Goal: Information Seeking & Learning: Learn about a topic

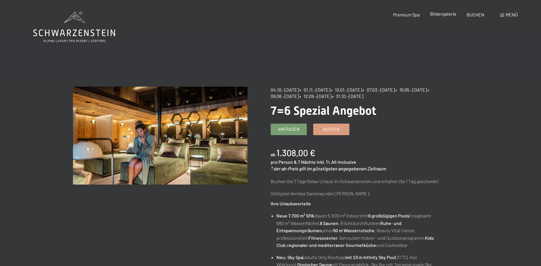
click at [444, 15] on span "Bildergalerie" at bounding box center [443, 13] width 26 height 5
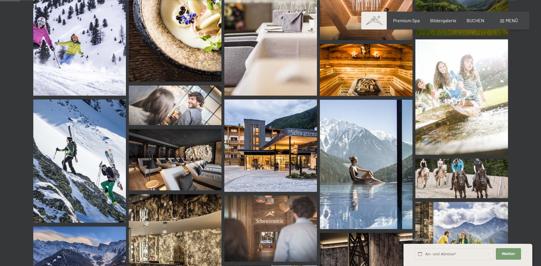
scroll to position [266, 0]
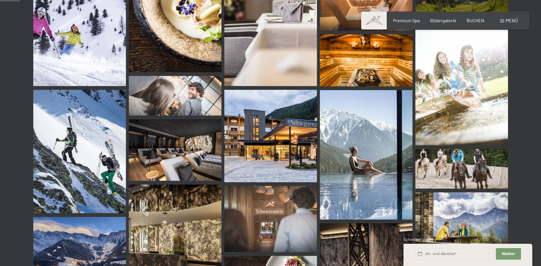
click at [274, 161] on img at bounding box center [270, 136] width 93 height 93
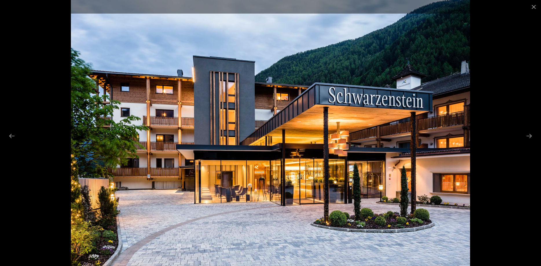
click at [480, 160] on div at bounding box center [270, 133] width 541 height 266
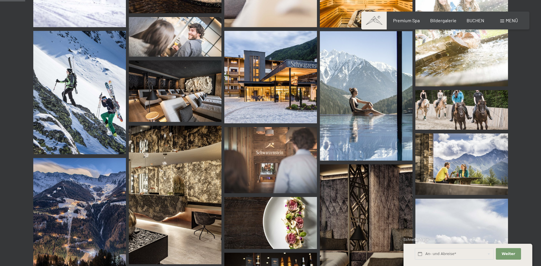
scroll to position [354, 0]
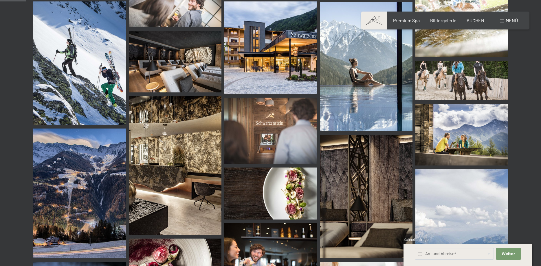
click at [188, 167] on img at bounding box center [175, 165] width 93 height 139
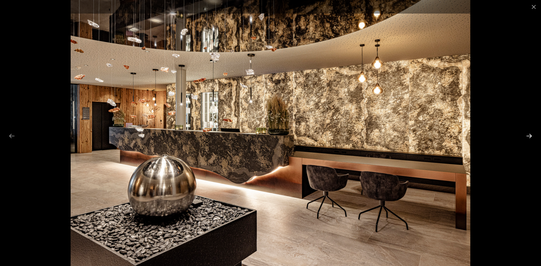
click at [530, 135] on button "Next slide" at bounding box center [529, 135] width 12 height 11
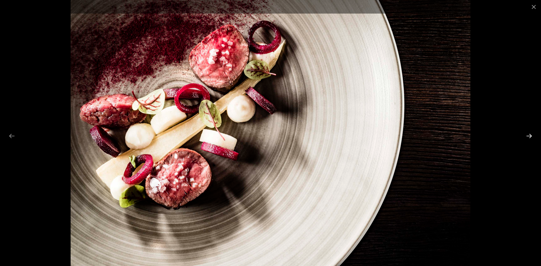
click at [528, 135] on button "Next slide" at bounding box center [529, 135] width 12 height 11
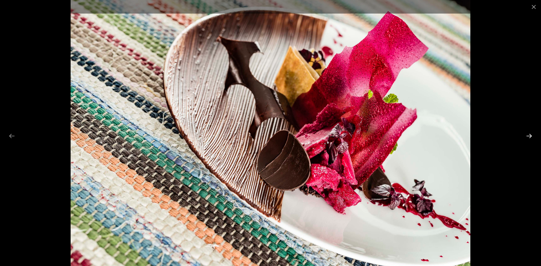
click at [528, 135] on button "Next slide" at bounding box center [529, 135] width 12 height 11
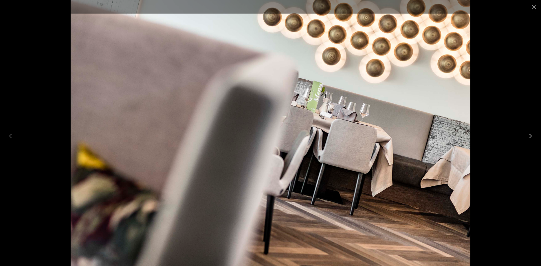
click at [528, 135] on button "Next slide" at bounding box center [529, 135] width 12 height 11
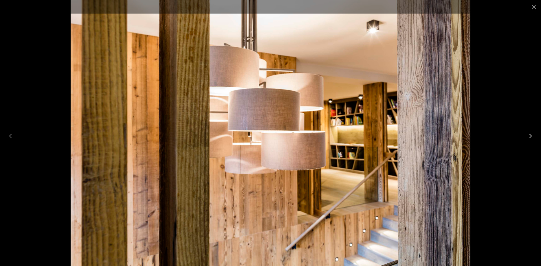
click at [528, 135] on button "Next slide" at bounding box center [529, 135] width 12 height 11
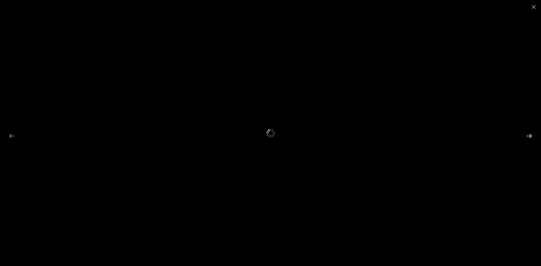
click at [528, 135] on button "Next slide" at bounding box center [529, 135] width 12 height 11
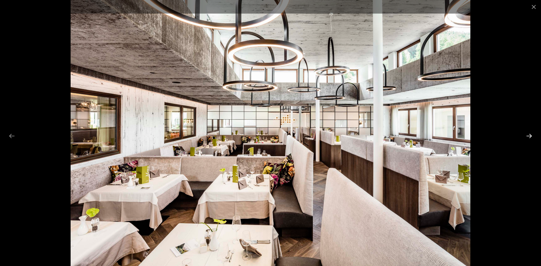
click at [524, 136] on button "Next slide" at bounding box center [529, 135] width 12 height 11
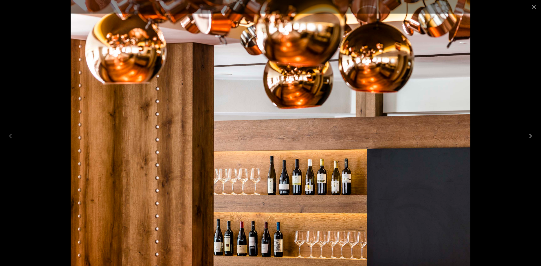
click at [524, 136] on button "Next slide" at bounding box center [529, 135] width 12 height 11
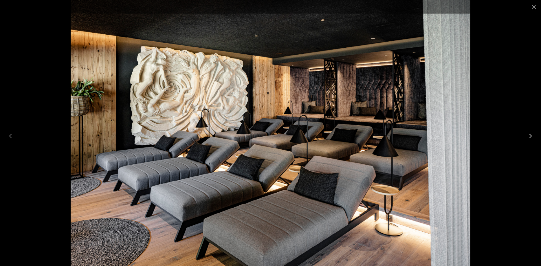
click at [528, 135] on button "Next slide" at bounding box center [529, 135] width 12 height 11
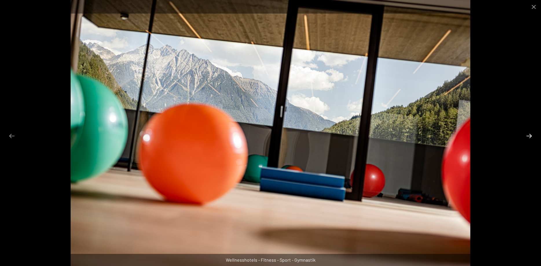
click at [528, 135] on button "Next slide" at bounding box center [529, 135] width 12 height 11
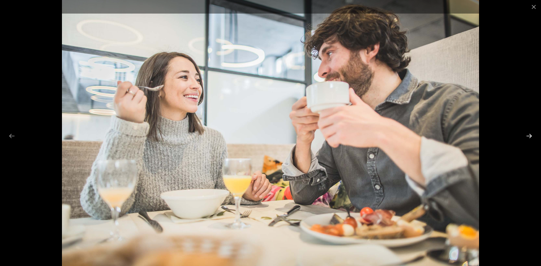
click at [527, 134] on button "Next slide" at bounding box center [529, 135] width 12 height 11
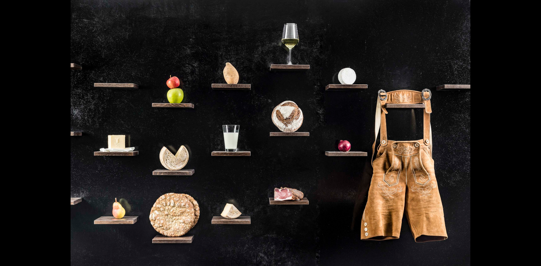
click at [527, 133] on button "Next slide" at bounding box center [532, 135] width 12 height 11
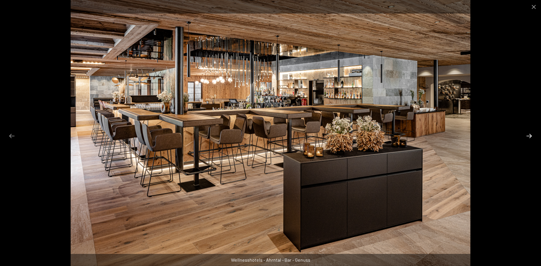
click at [527, 132] on button "Next slide" at bounding box center [529, 135] width 12 height 11
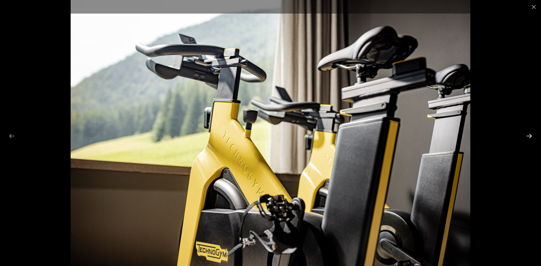
click at [528, 131] on button "Next slide" at bounding box center [529, 135] width 12 height 11
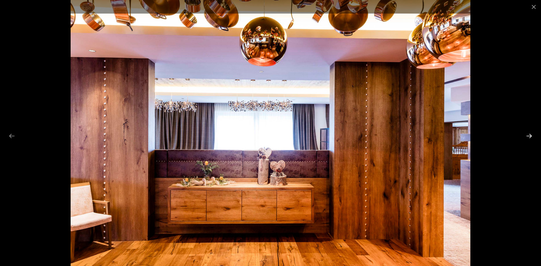
click at [528, 131] on button "Next slide" at bounding box center [529, 135] width 12 height 11
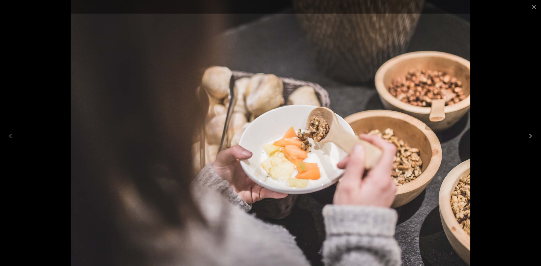
click at [528, 131] on button "Next slide" at bounding box center [529, 135] width 12 height 11
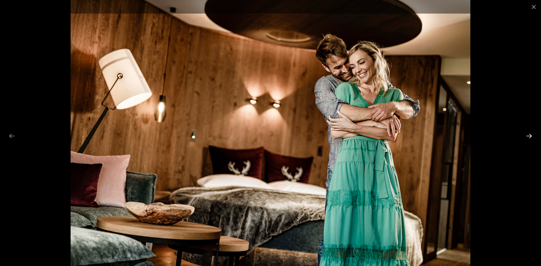
click at [528, 130] on button "Next slide" at bounding box center [529, 135] width 12 height 11
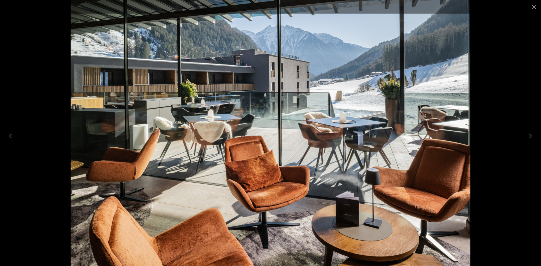
click at [528, 130] on div at bounding box center [270, 133] width 541 height 266
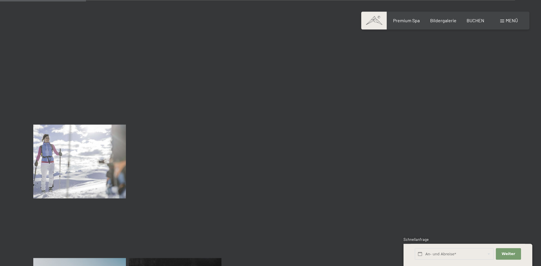
scroll to position [1239, 0]
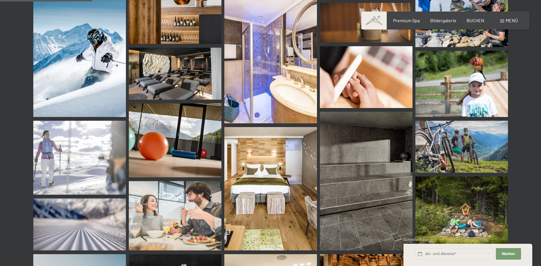
click at [511, 22] on span "Menü" at bounding box center [511, 20] width 12 height 5
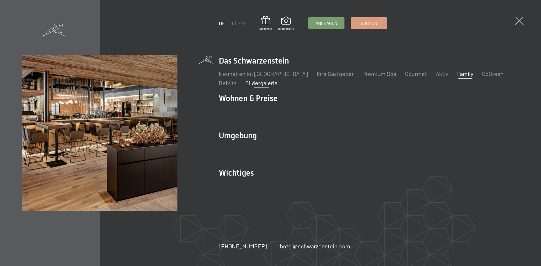
click at [457, 75] on link "Family" at bounding box center [465, 73] width 16 height 7
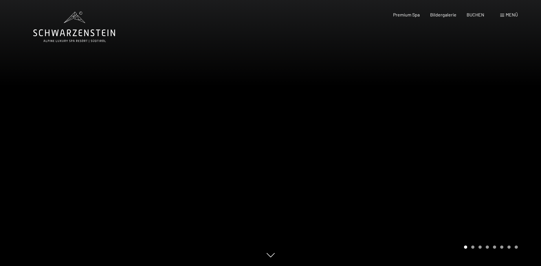
click at [511, 146] on div at bounding box center [406, 133] width 271 height 266
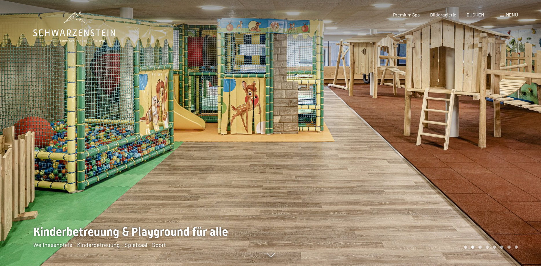
click at [507, 14] on span "Menü" at bounding box center [511, 14] width 12 height 5
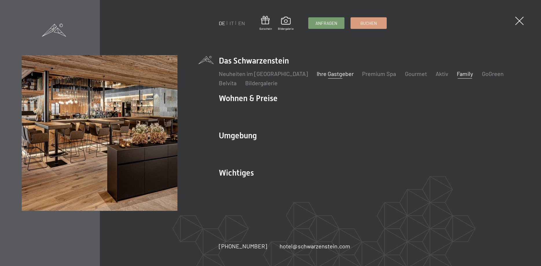
click at [321, 75] on link "Ihre Gastgeber" at bounding box center [335, 73] width 37 height 7
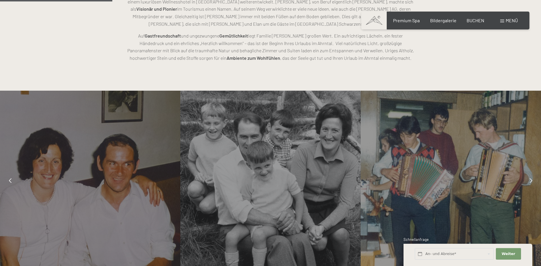
scroll to position [413, 0]
click at [530, 182] on icon at bounding box center [530, 181] width 3 height 5
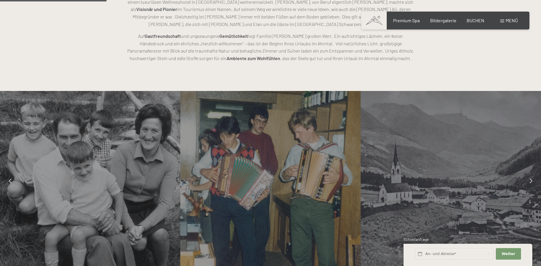
click at [530, 182] on icon at bounding box center [530, 181] width 3 height 5
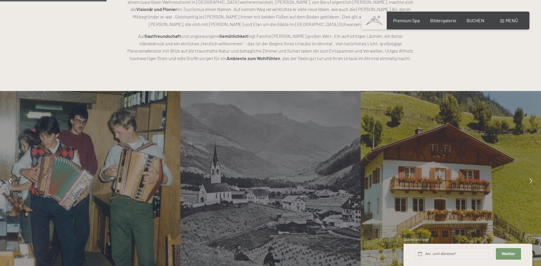
click at [530, 182] on icon at bounding box center [530, 181] width 3 height 5
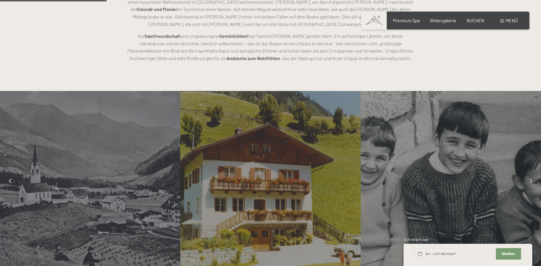
click at [529, 183] on icon at bounding box center [530, 181] width 3 height 5
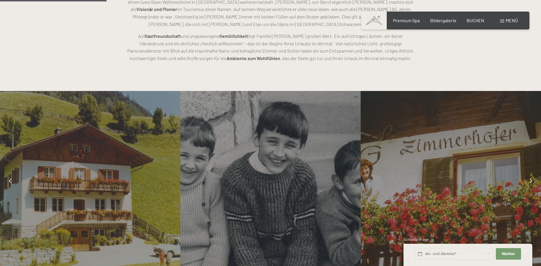
click at [529, 183] on icon at bounding box center [530, 181] width 3 height 5
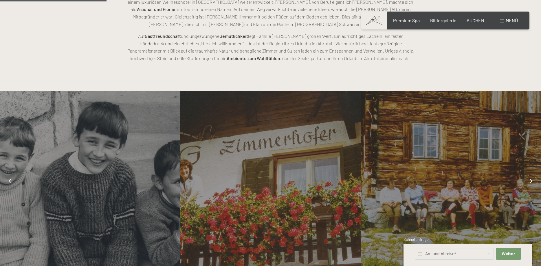
click at [529, 183] on div at bounding box center [530, 181] width 14 height 14
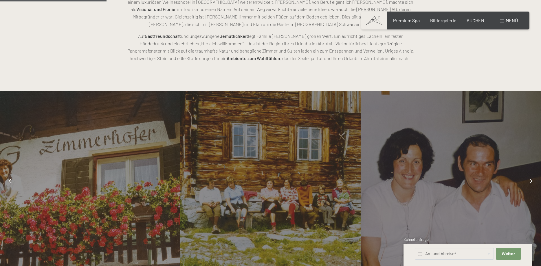
click at [529, 183] on div at bounding box center [530, 181] width 14 height 14
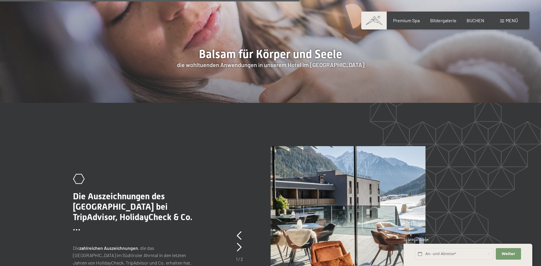
scroll to position [1131, 0]
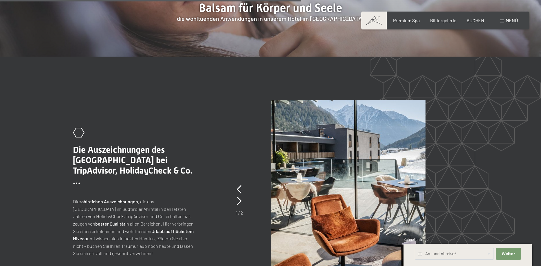
click at [503, 21] on span at bounding box center [502, 21] width 4 height 3
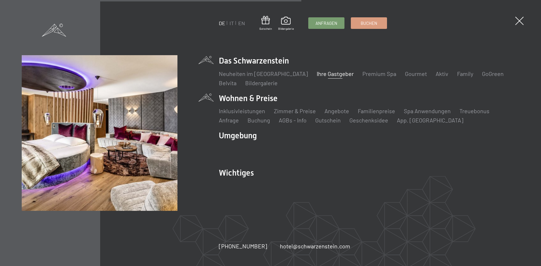
click at [245, 98] on li "Wohnen & Preise Inklusivleistungen Zimmer & Preise Liste Angebote Liste Familie…" at bounding box center [369, 109] width 301 height 32
click at [335, 112] on link "Angebote" at bounding box center [336, 111] width 25 height 7
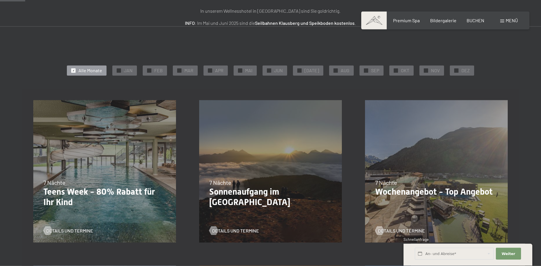
scroll to position [89, 0]
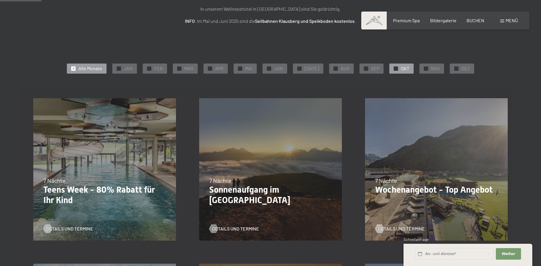
click at [393, 69] on div at bounding box center [395, 69] width 4 height 4
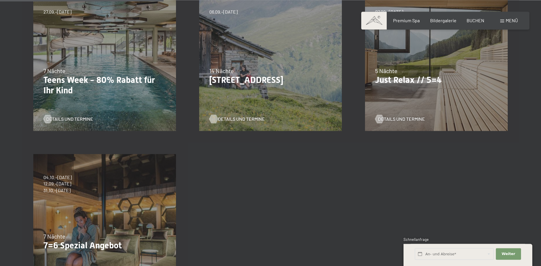
scroll to position [236, 0]
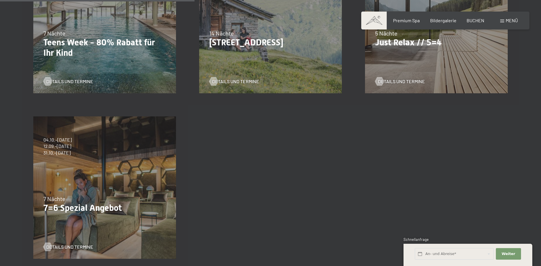
click at [78, 164] on div "04.10.–[DATE] 01.11.–[DATE] 10.01.–[DATE] 07.03.–[DATE] 16.05.–[DATE] 06.06.–[D…" at bounding box center [105, 188] width 166 height 166
click at [58, 246] on span "Details und Termine" at bounding box center [75, 247] width 47 height 6
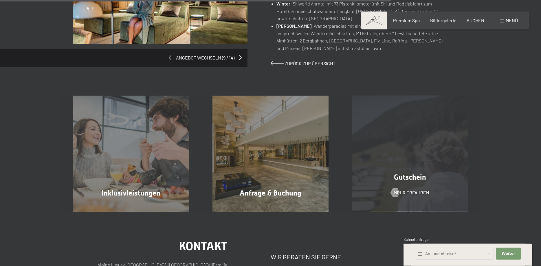
scroll to position [502, 0]
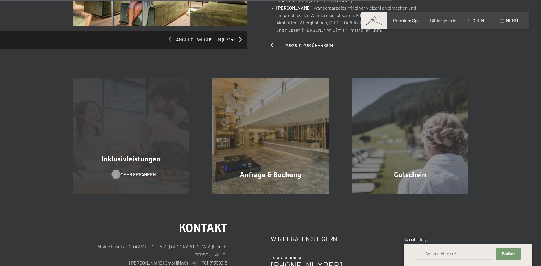
click at [136, 172] on span "Mehr erfahren" at bounding box center [138, 175] width 36 height 6
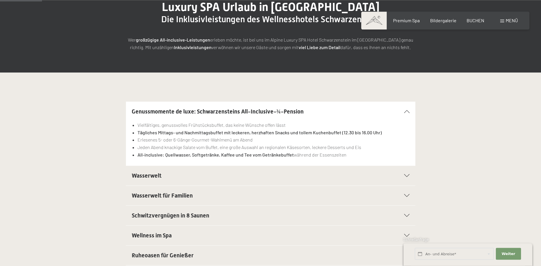
scroll to position [89, 0]
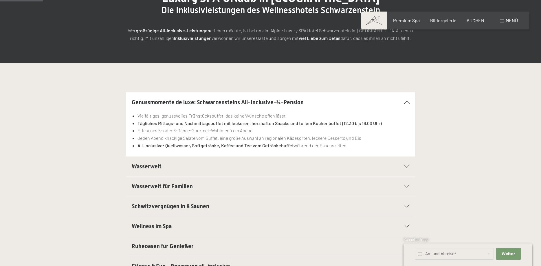
click at [407, 168] on icon at bounding box center [406, 166] width 5 height 3
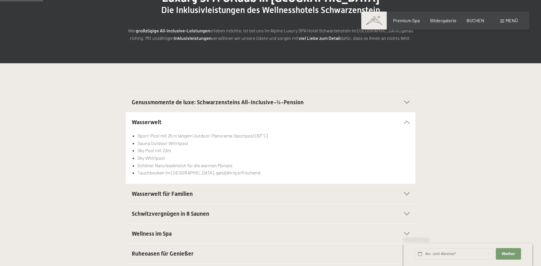
click at [406, 194] on icon at bounding box center [406, 194] width 5 height 3
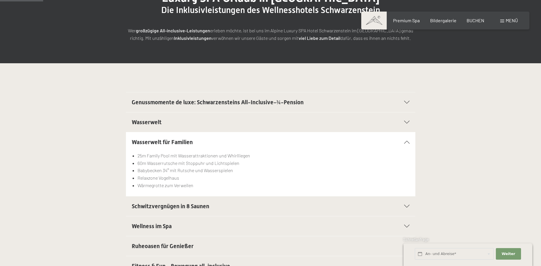
click at [408, 208] on icon at bounding box center [406, 206] width 5 height 3
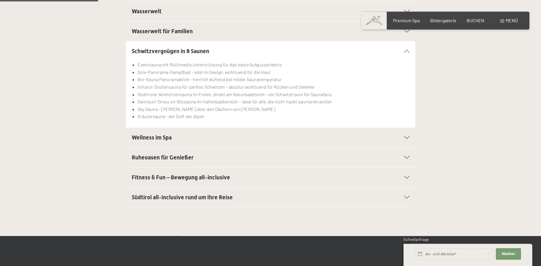
scroll to position [207, 0]
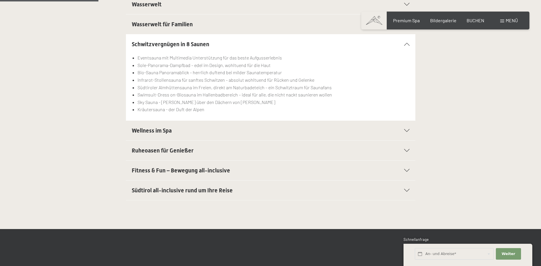
click at [406, 130] on div "Wellness im Spa" at bounding box center [271, 131] width 278 height 20
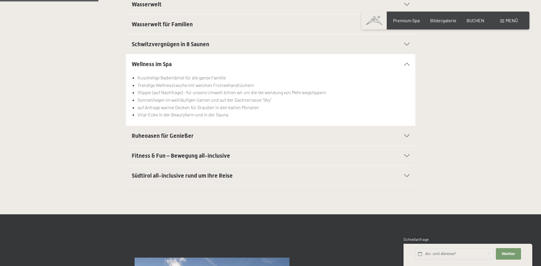
click at [408, 137] on icon at bounding box center [406, 136] width 5 height 3
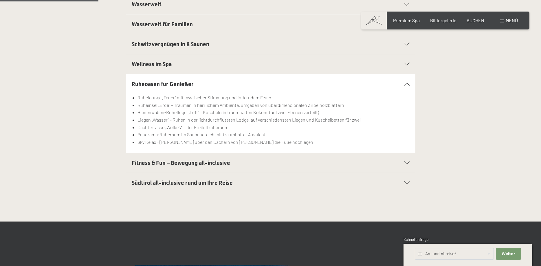
click at [408, 166] on div "Fitness & Fun – Bewegung all-inclusive" at bounding box center [271, 163] width 278 height 20
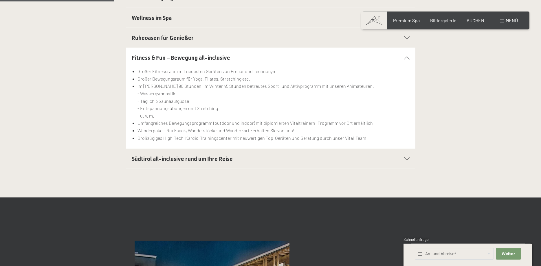
scroll to position [266, 0]
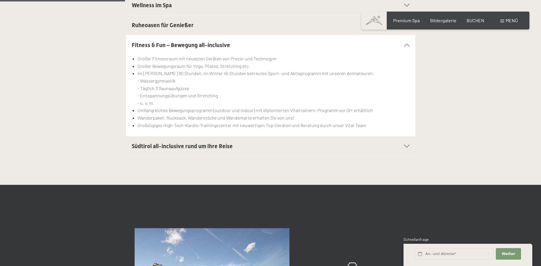
click at [409, 148] on icon at bounding box center [406, 146] width 5 height 3
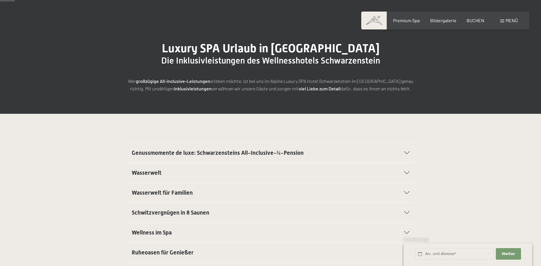
scroll to position [0, 0]
